Goal: Information Seeking & Learning: Check status

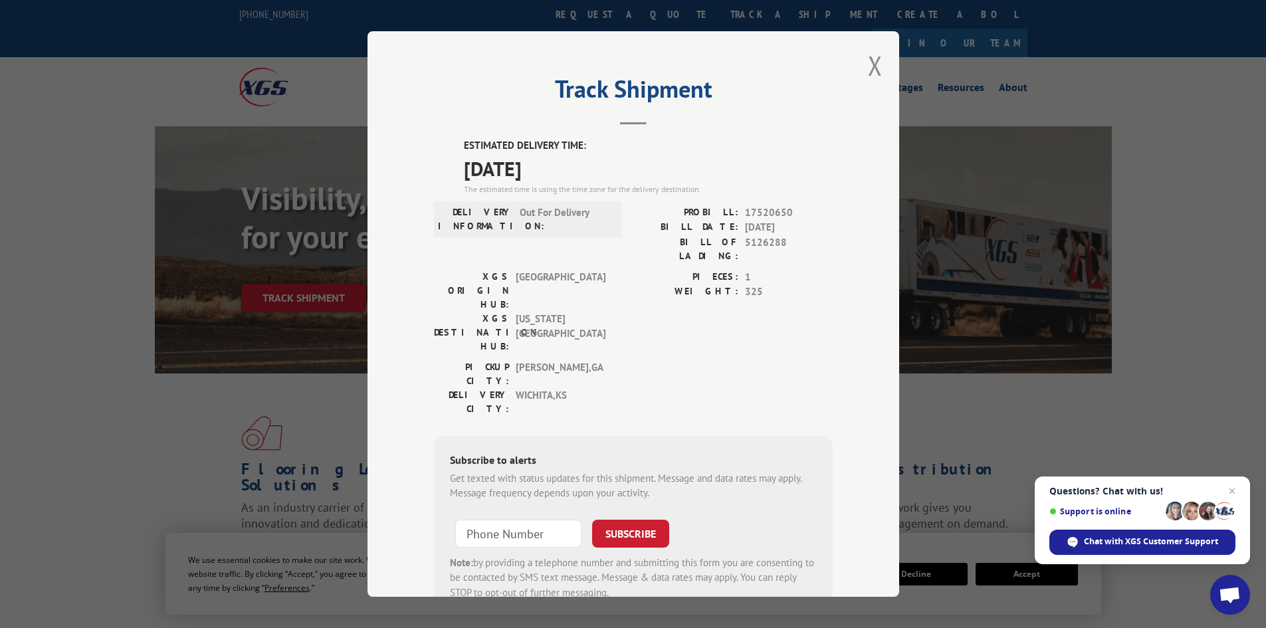
scroll to position [33, 0]
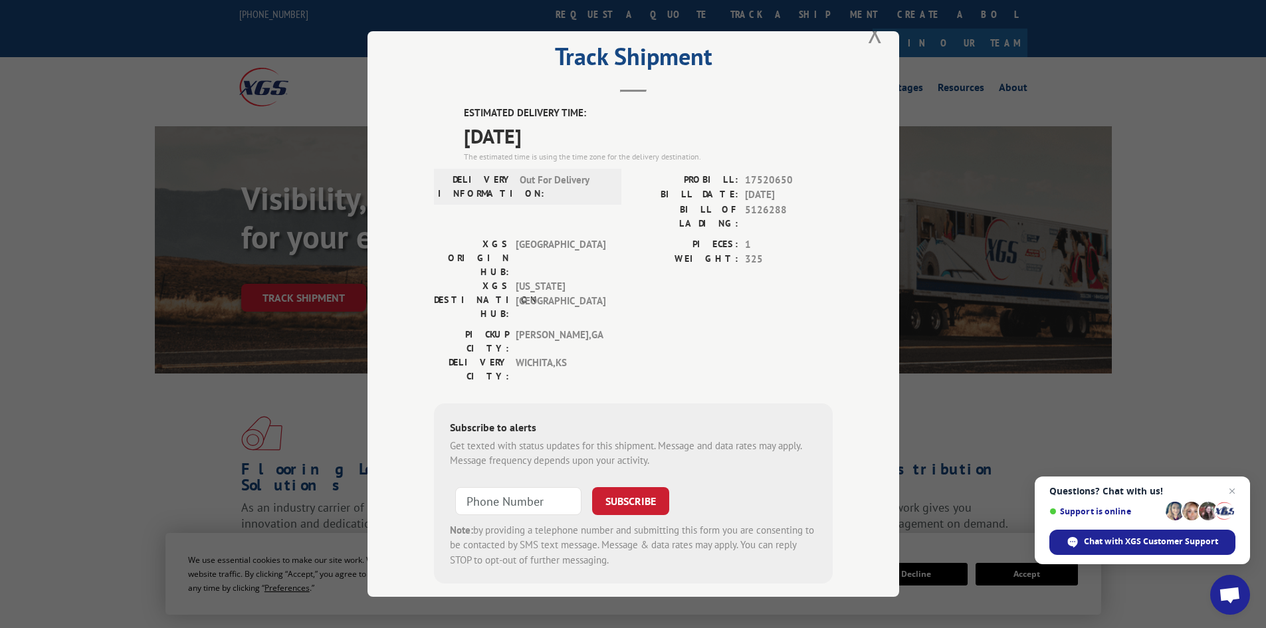
click at [868, 33] on button "Close modal" at bounding box center [875, 32] width 15 height 35
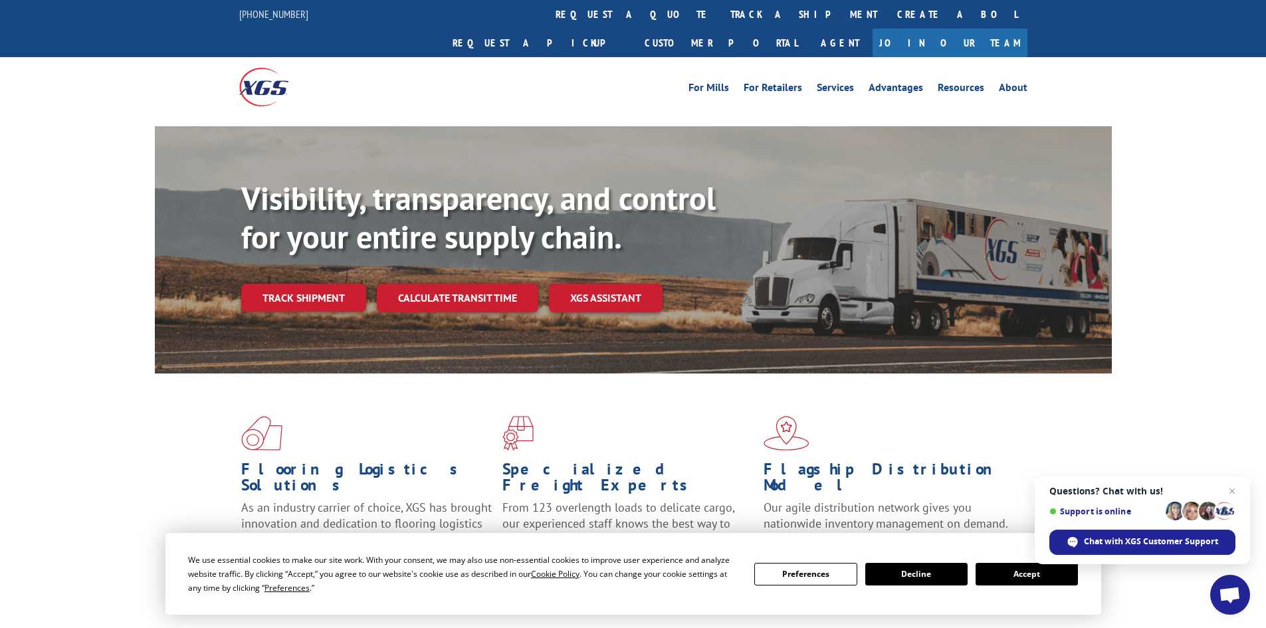
click at [334, 287] on div "Visibility, transparency, and control for your entire supply chain. Track shipm…" at bounding box center [676, 271] width 871 height 185
click at [332, 284] on link "Track shipment" at bounding box center [303, 298] width 125 height 28
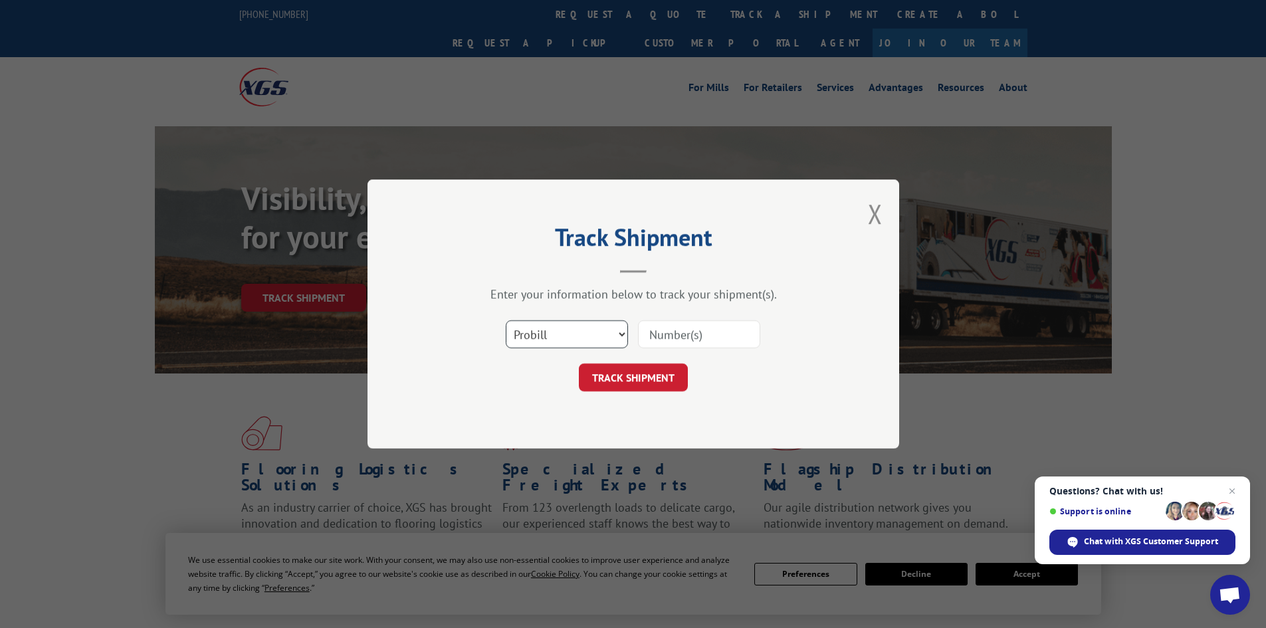
click at [566, 332] on select "Select category... Probill BOL PO" at bounding box center [567, 334] width 122 height 28
click at [506, 320] on select "Select category... Probill BOL PO" at bounding box center [567, 334] width 122 height 28
click at [556, 340] on select "Select category... Probill BOL PO" at bounding box center [567, 334] width 122 height 28
select select "probill"
click at [506, 320] on select "Select category... Probill BOL PO" at bounding box center [567, 334] width 122 height 28
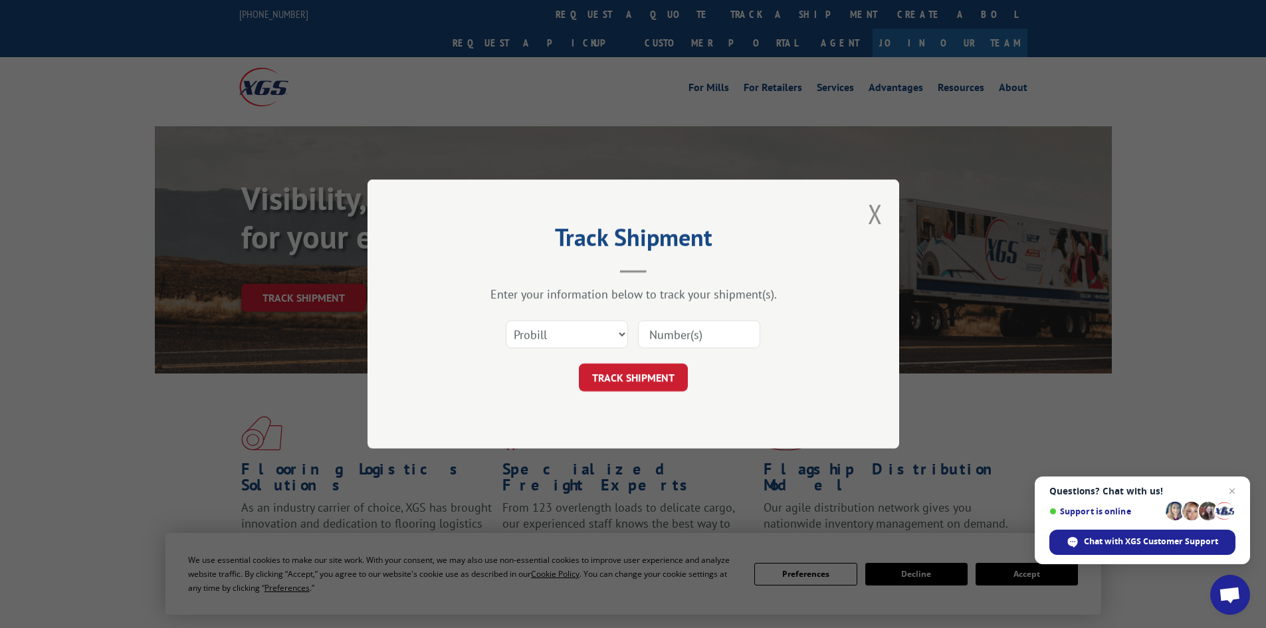
click at [678, 338] on input at bounding box center [699, 334] width 122 height 28
type input "0961098527"
click at [579, 364] on button "TRACK SHIPMENT" at bounding box center [633, 378] width 109 height 28
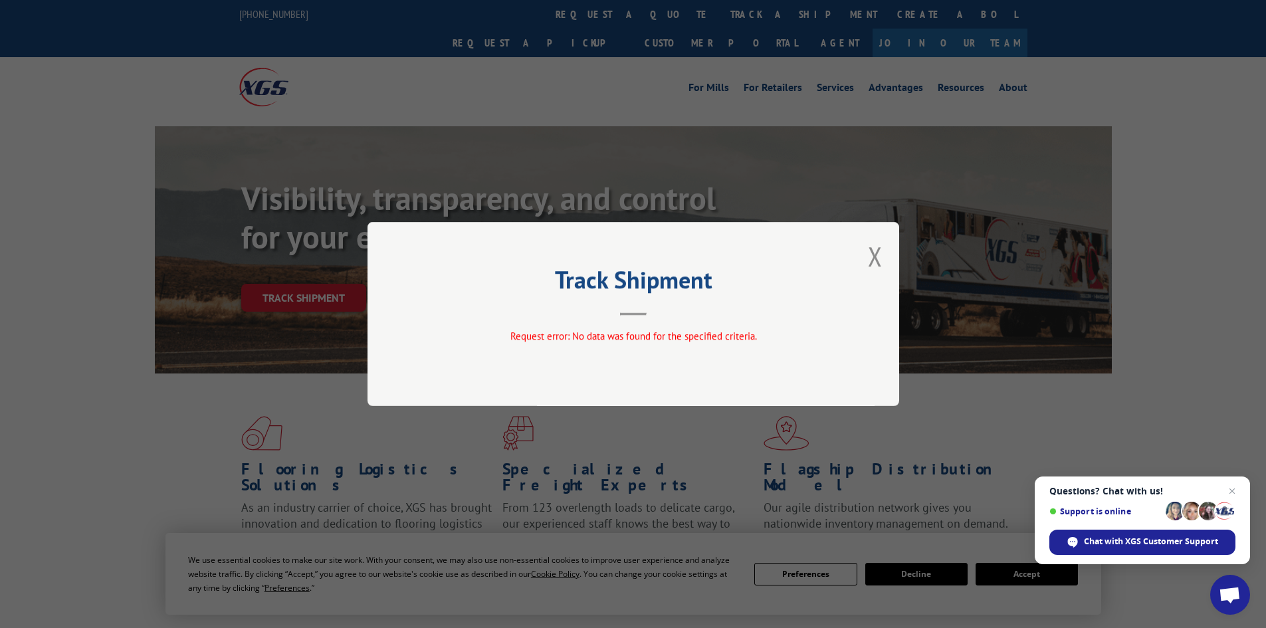
drag, startPoint x: 777, startPoint y: 378, endPoint x: 778, endPoint y: 355, distance: 23.3
click at [775, 376] on div "Track Shipment Request error: No data was found for the specified criteria." at bounding box center [634, 314] width 532 height 184
click at [878, 259] on button "Close modal" at bounding box center [875, 256] width 15 height 35
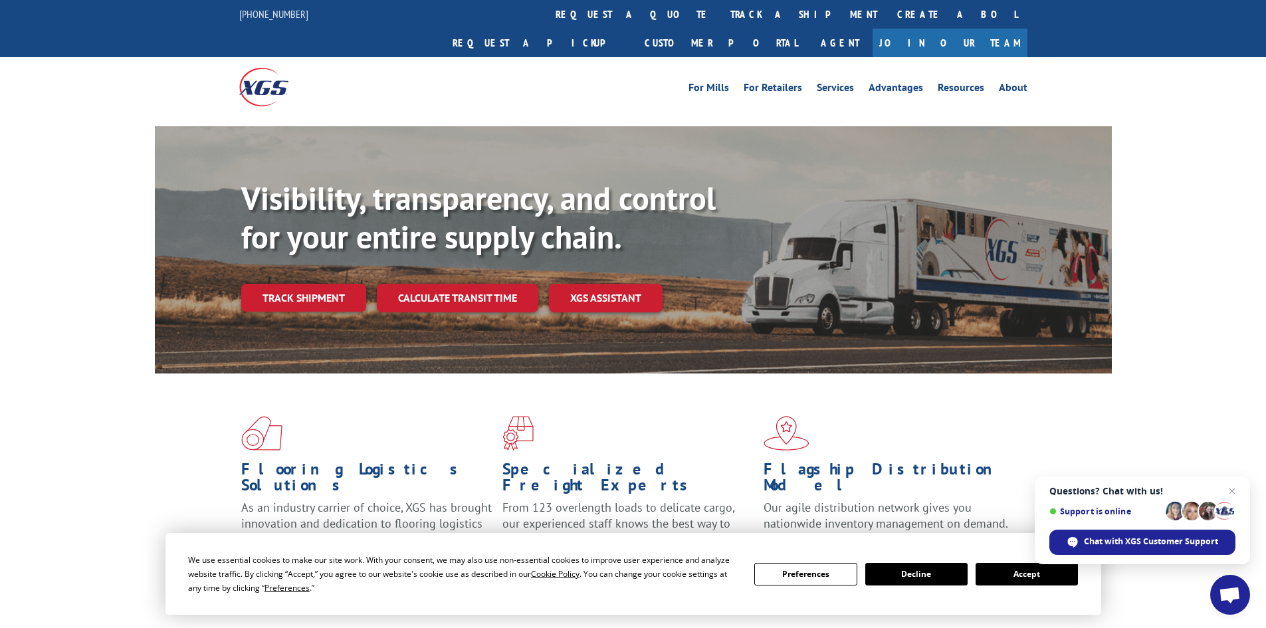
click at [273, 284] on link "Track shipment" at bounding box center [303, 298] width 125 height 28
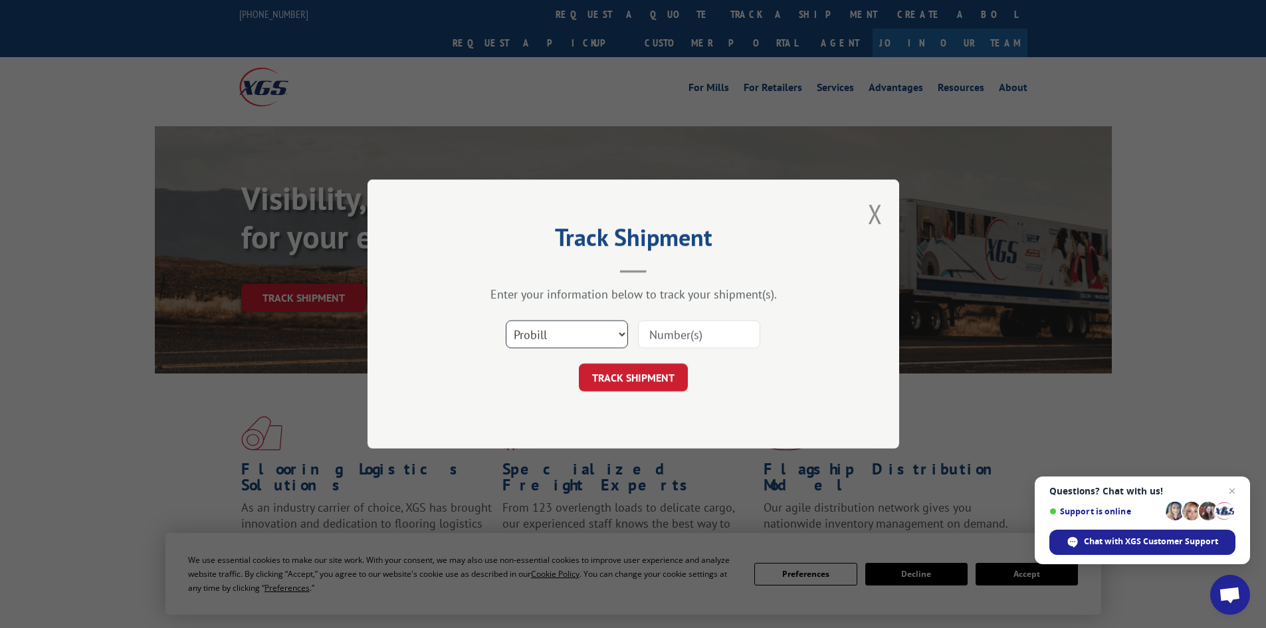
click at [606, 325] on select "Select category... Probill BOL PO" at bounding box center [567, 334] width 122 height 28
click at [874, 207] on button "Close modal" at bounding box center [875, 213] width 15 height 35
